Goal: Information Seeking & Learning: Learn about a topic

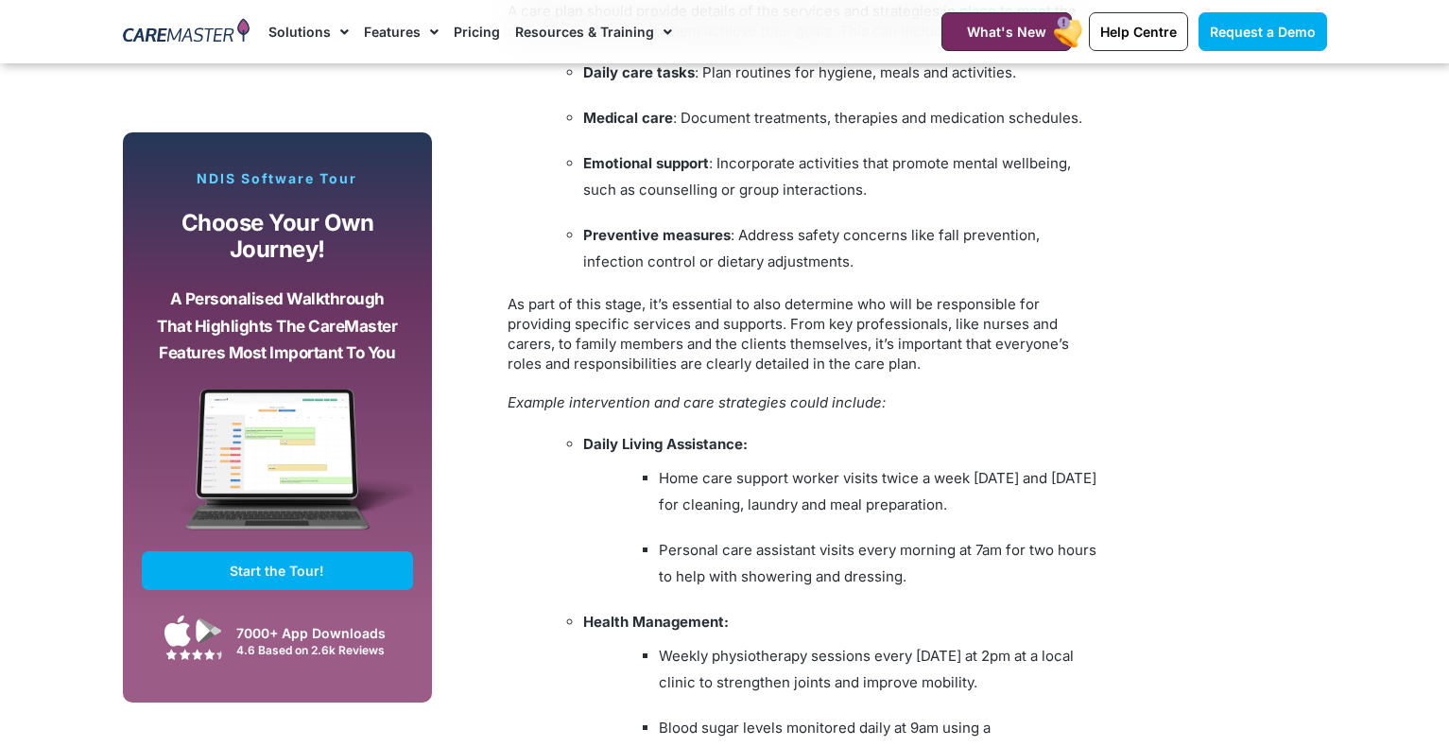
scroll to position [3785, 0]
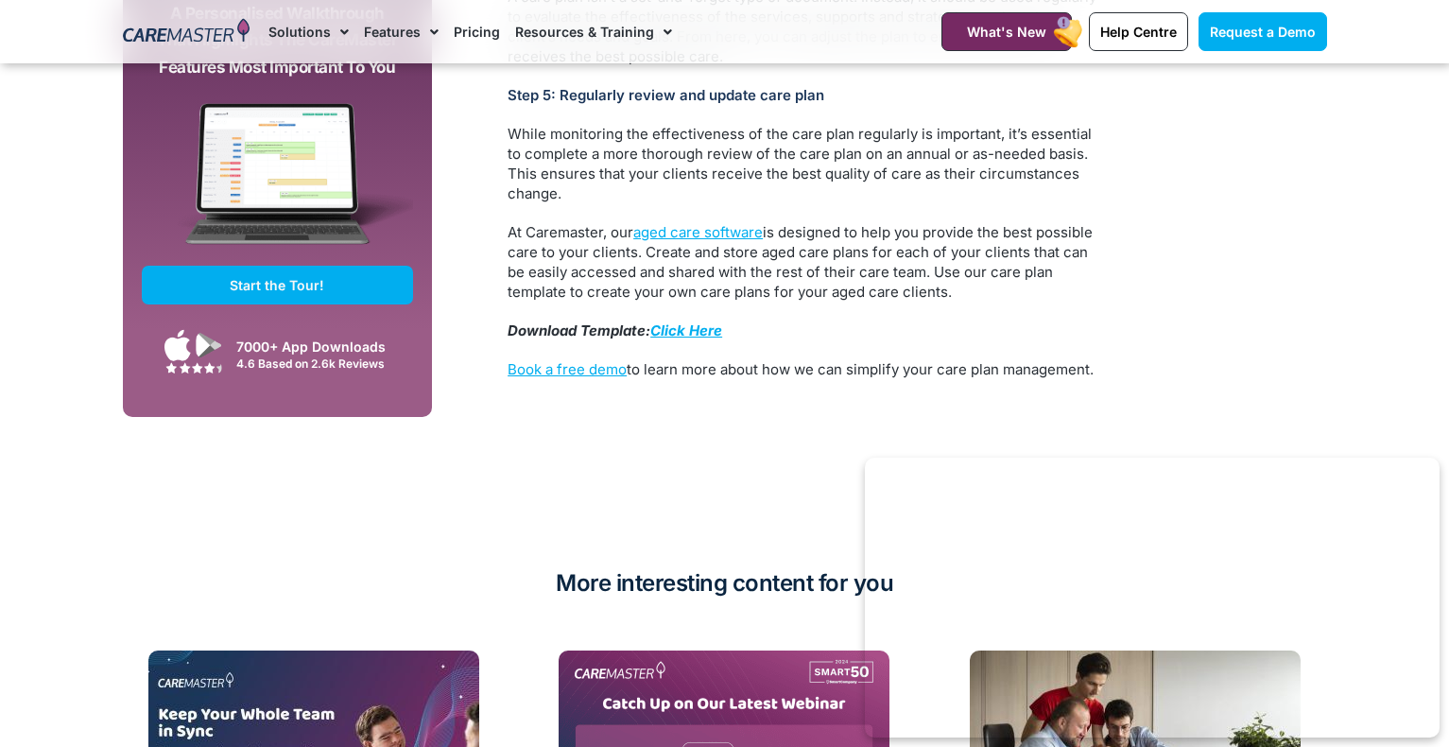
scroll to position [5014, 0]
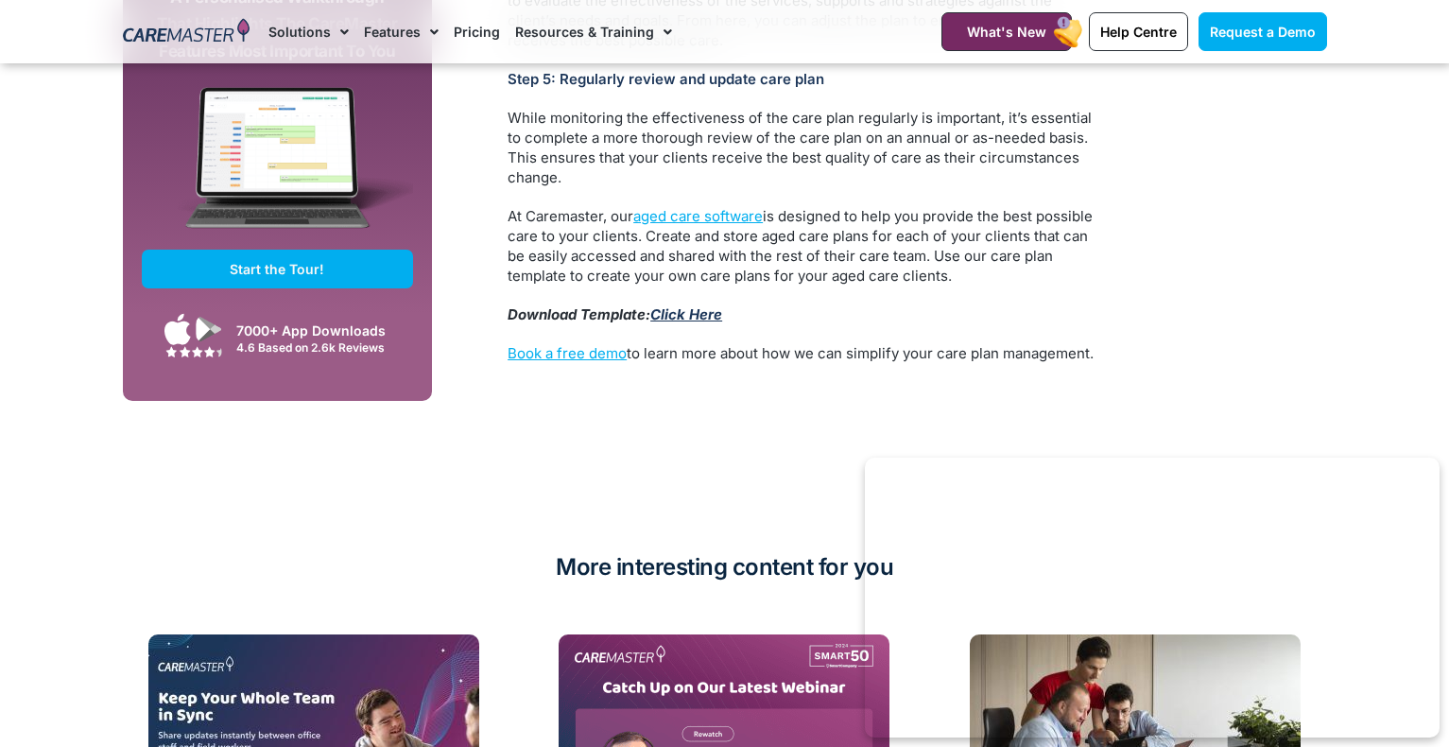
click at [685, 305] on link "Click Here" at bounding box center [686, 314] width 72 height 18
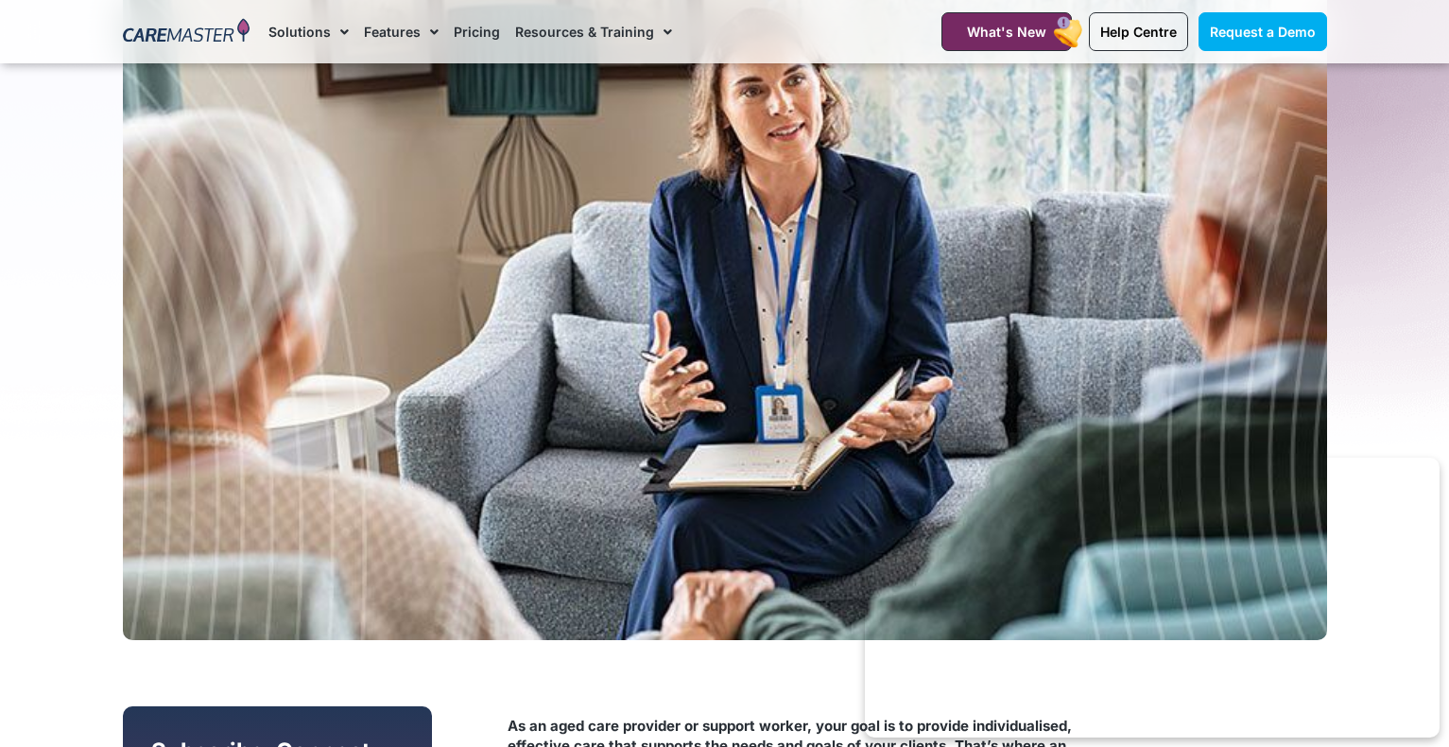
scroll to position [0, 0]
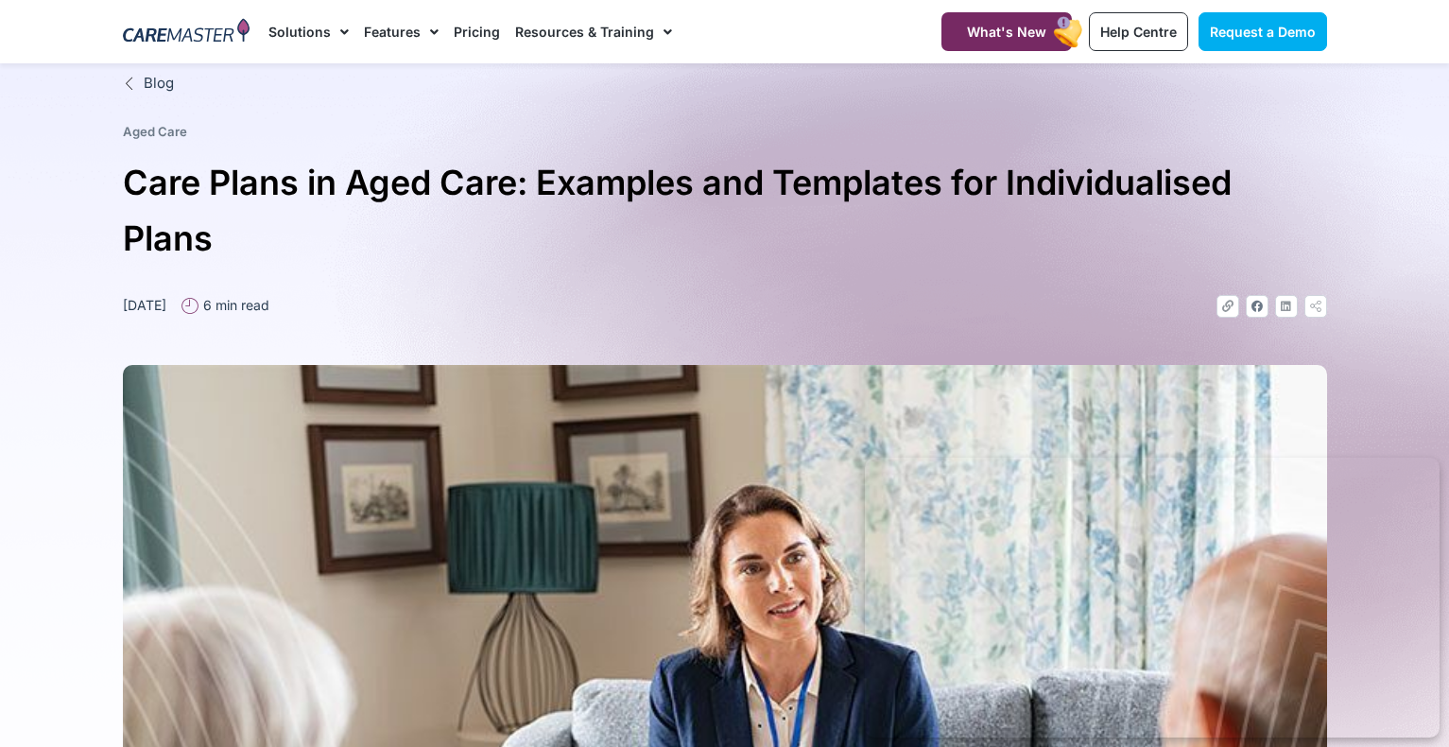
click at [597, 331] on div at bounding box center [725, 718] width 1204 height 800
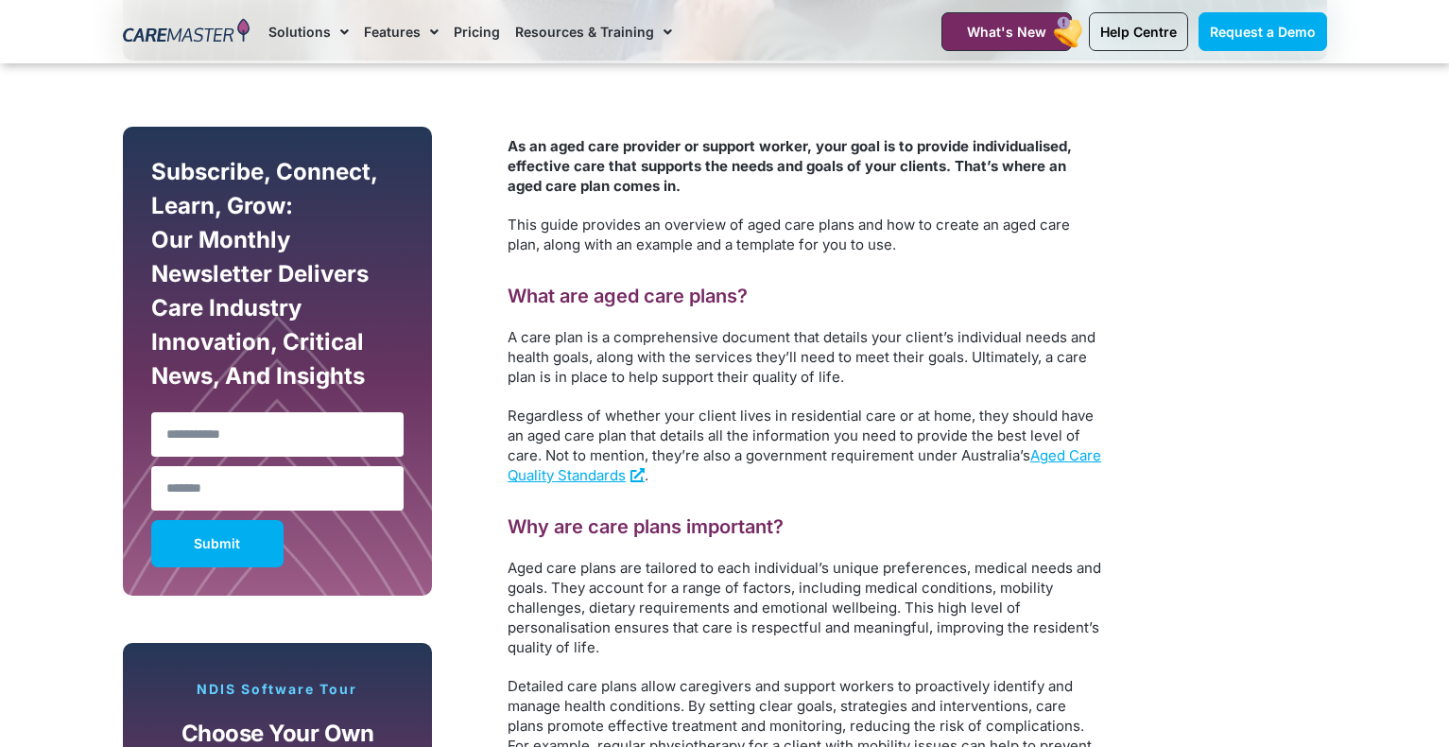
scroll to position [1134, 0]
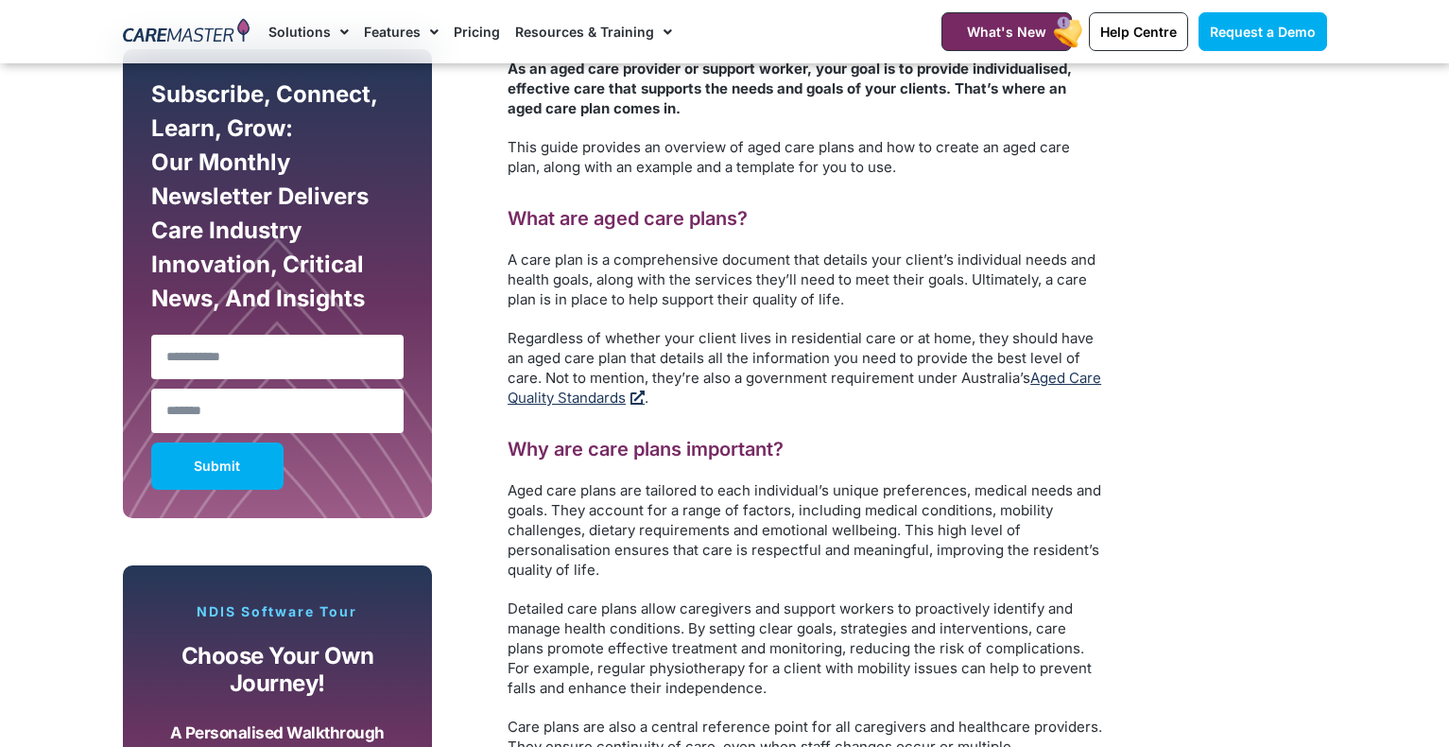
click at [576, 395] on link "Aged Care Quality Standards" at bounding box center [805, 388] width 594 height 38
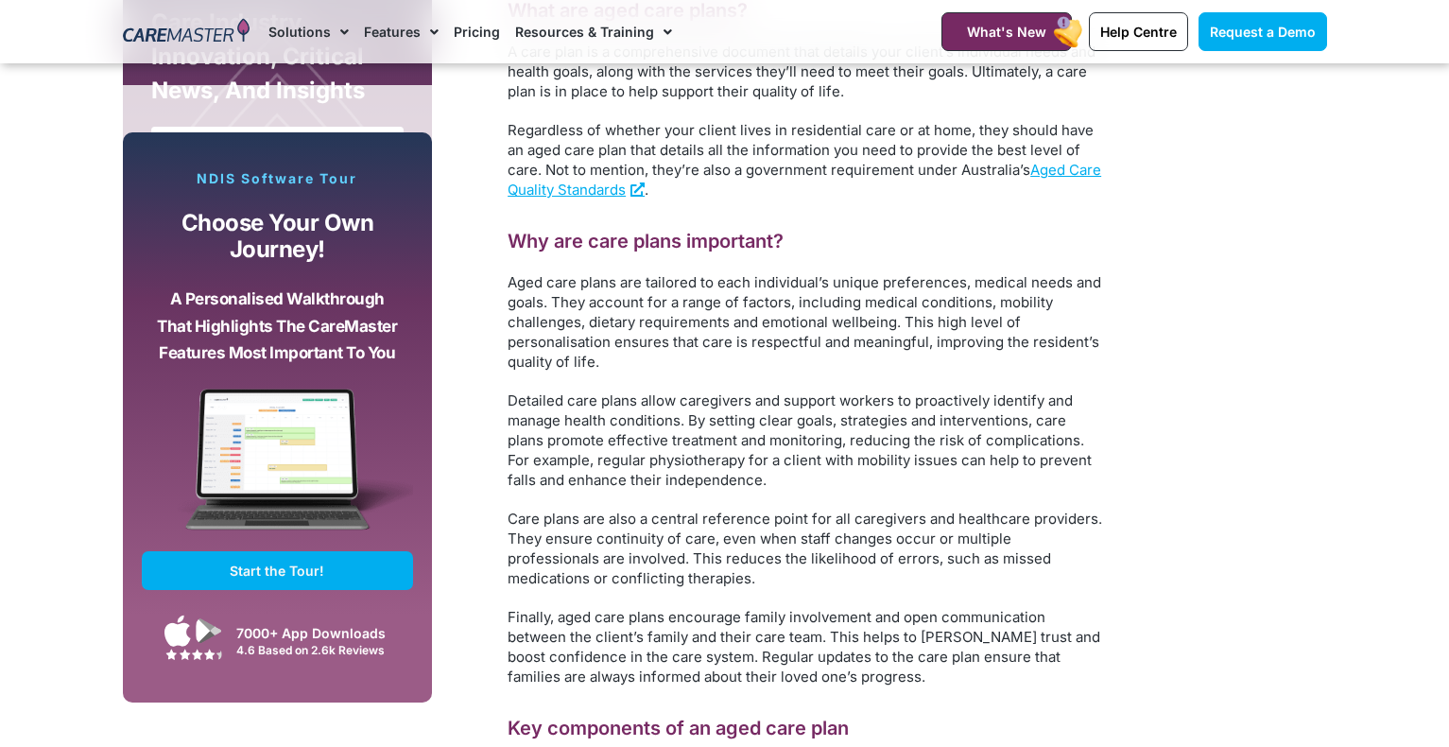
scroll to position [1282, 0]
